Goal: Connect with others: Connect with others

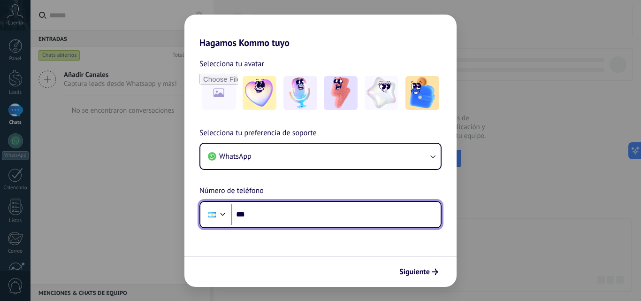
drag, startPoint x: 0, startPoint y: 0, endPoint x: 341, endPoint y: 213, distance: 402.3
click at [341, 213] on input "***" at bounding box center [335, 215] width 209 height 22
drag, startPoint x: 311, startPoint y: 218, endPoint x: 266, endPoint y: 219, distance: 45.5
click at [266, 219] on input "**********" at bounding box center [335, 215] width 209 height 22
click at [303, 214] on input "**********" at bounding box center [335, 215] width 209 height 22
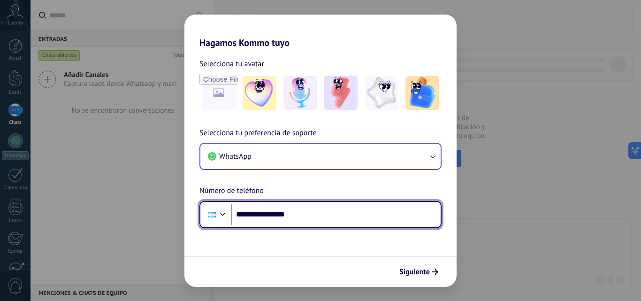
type input "**********"
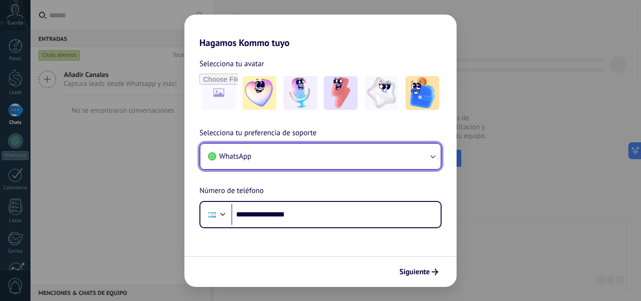
click at [436, 160] on icon "button" at bounding box center [432, 156] width 9 height 9
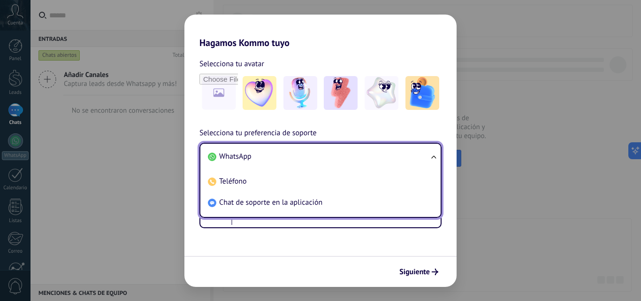
click at [436, 160] on ul "WhatsApp Teléfono Chat de soporte en la aplicación" at bounding box center [320, 180] width 242 height 75
click at [387, 157] on li "WhatsApp" at bounding box center [318, 156] width 229 height 21
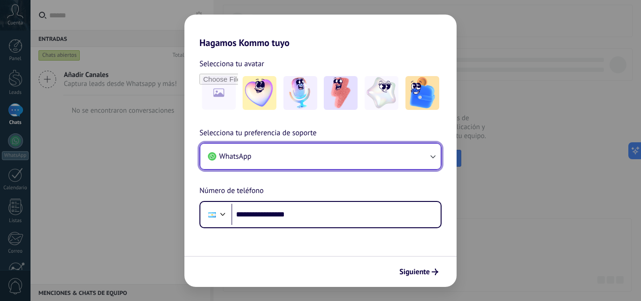
click at [407, 152] on button "WhatsApp" at bounding box center [320, 156] width 240 height 25
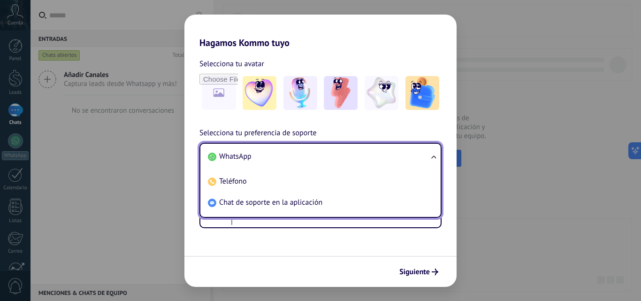
click at [407, 152] on li "WhatsApp" at bounding box center [318, 156] width 229 height 21
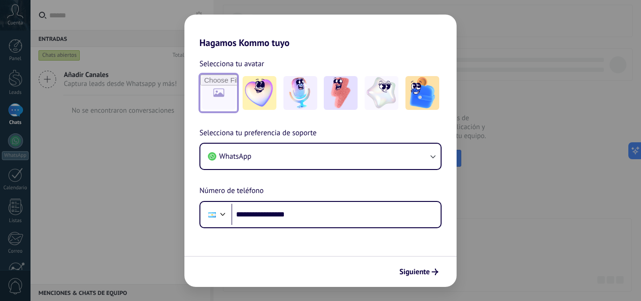
click at [226, 108] on input "file" at bounding box center [218, 93] width 37 height 37
click at [425, 268] on span "Siguiente" at bounding box center [414, 271] width 30 height 7
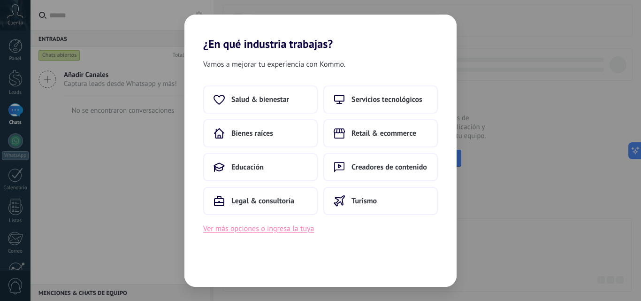
click at [307, 229] on button "Ver más opciones o ingresa la tuya" at bounding box center [258, 228] width 111 height 12
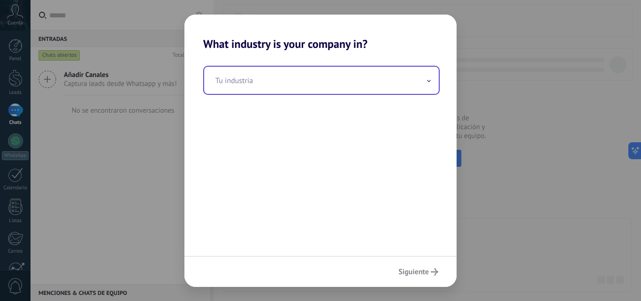
click at [380, 80] on input "text" at bounding box center [321, 80] width 235 height 27
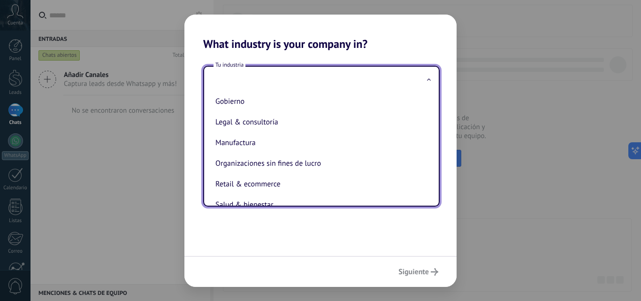
scroll to position [155, 0]
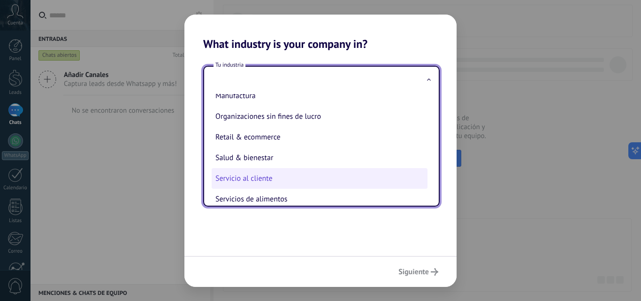
click at [327, 179] on li "Servicio al cliente" at bounding box center [320, 178] width 216 height 21
type input "**********"
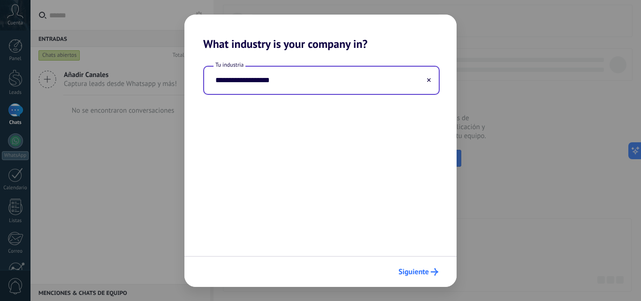
click at [431, 269] on icon "submit" at bounding box center [435, 272] width 8 height 8
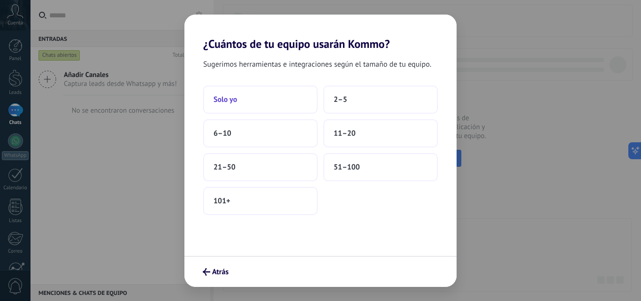
click at [282, 101] on button "Solo yo" at bounding box center [260, 99] width 114 height 28
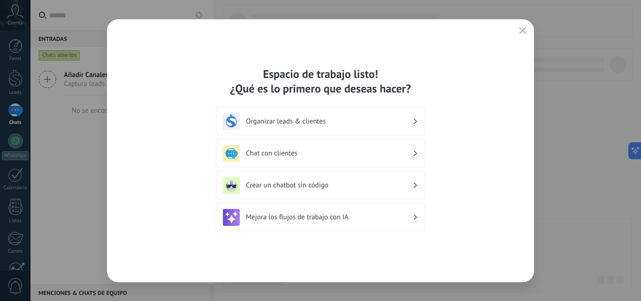
click at [416, 152] on use at bounding box center [415, 153] width 3 height 5
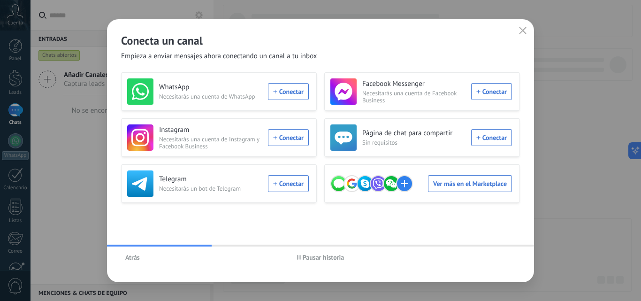
click at [126, 258] on span "Atrás" at bounding box center [132, 257] width 15 height 7
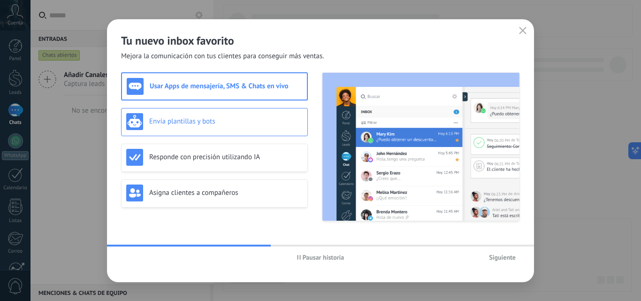
click at [184, 125] on h3 "Envía plantillas y bots" at bounding box center [225, 121] width 153 height 9
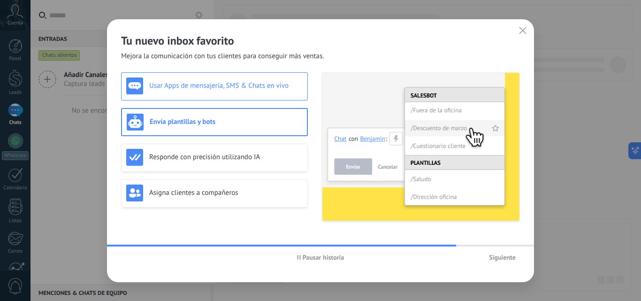
click at [192, 85] on h3 "Usar Apps de mensajería, SMS & Chats en vivo" at bounding box center [225, 85] width 153 height 9
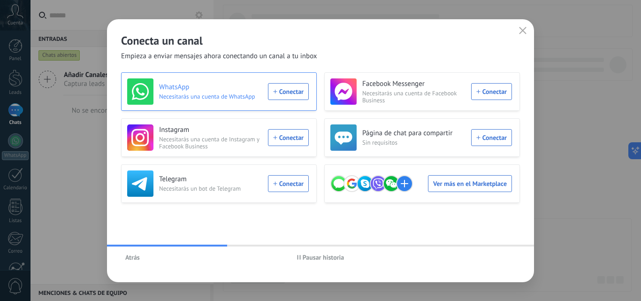
click at [287, 95] on div "WhatsApp Necesitarás una cuenta de WhatsApp Conectar" at bounding box center [218, 91] width 182 height 26
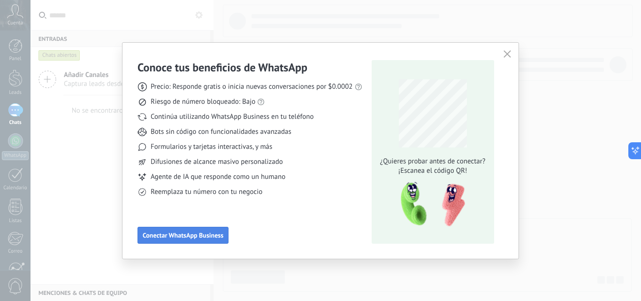
click at [207, 236] on span "Conectar WhatsApp Business" at bounding box center [183, 235] width 81 height 7
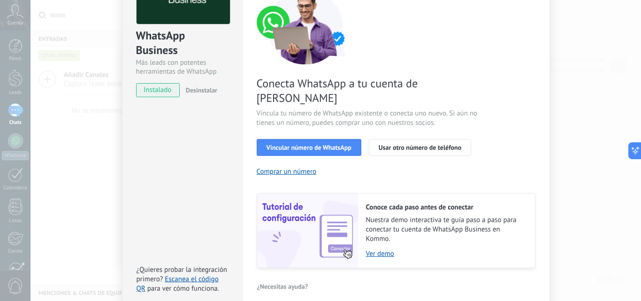
scroll to position [94, 0]
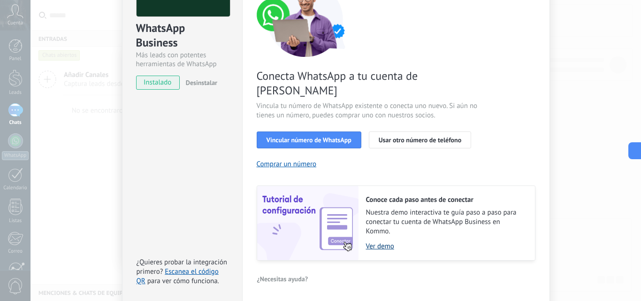
click at [387, 242] on link "Ver demo" at bounding box center [445, 246] width 159 height 9
click at [316, 137] on span "Vincular número de WhatsApp" at bounding box center [308, 140] width 85 height 7
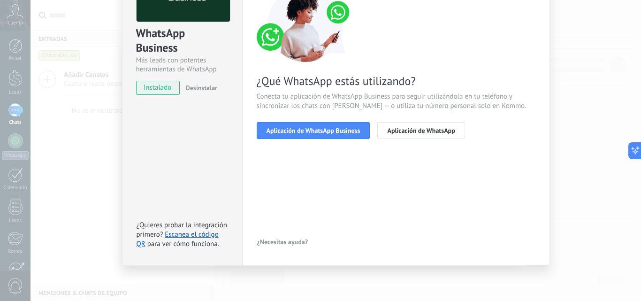
scroll to position [89, 0]
click at [340, 133] on span "Aplicación de WhatsApp Business" at bounding box center [313, 130] width 94 height 7
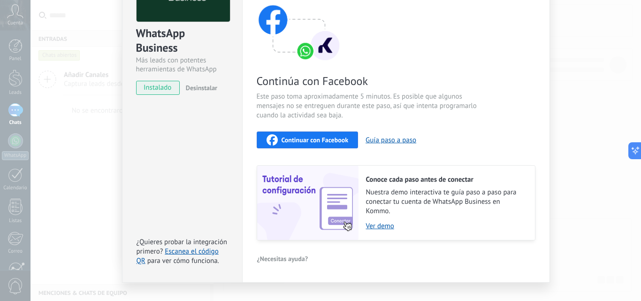
click at [343, 140] on span "Continuar con Facebook" at bounding box center [314, 140] width 67 height 7
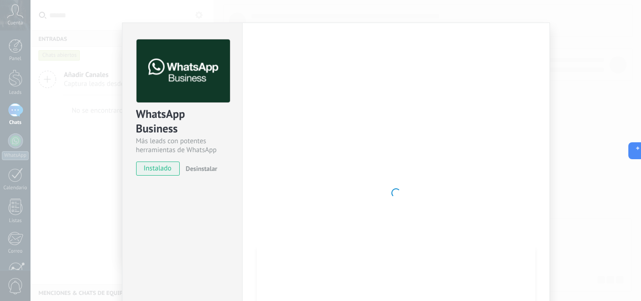
scroll to position [0, 0]
